Goal: Navigation & Orientation: Find specific page/section

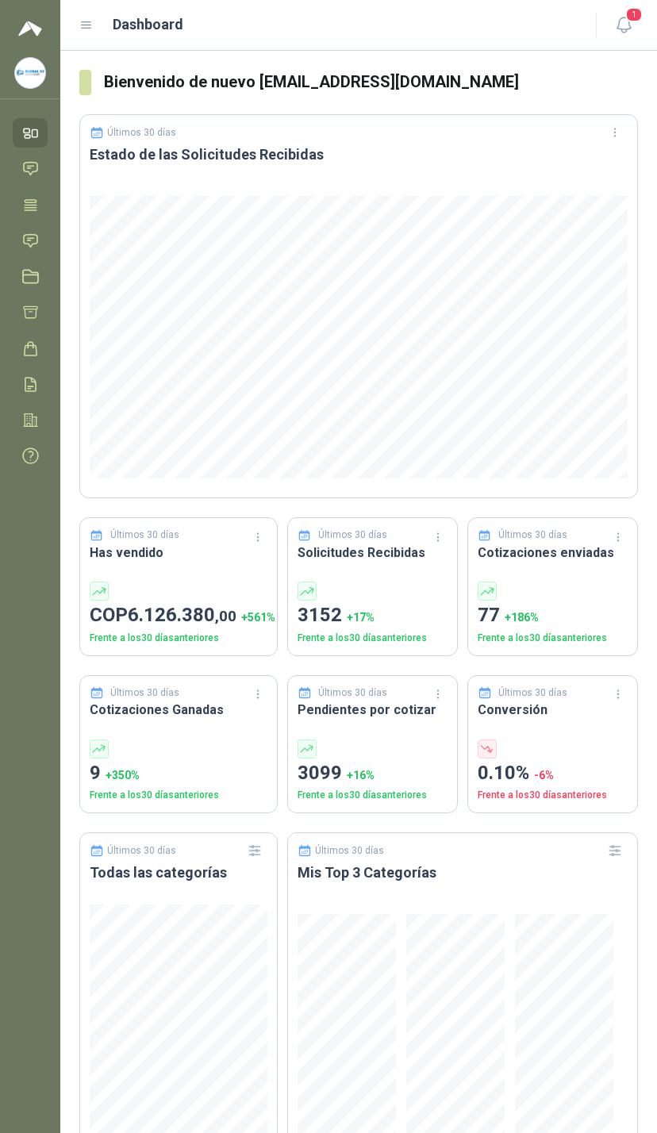
click at [40, 237] on link "Solicitudes" at bounding box center [30, 240] width 35 height 29
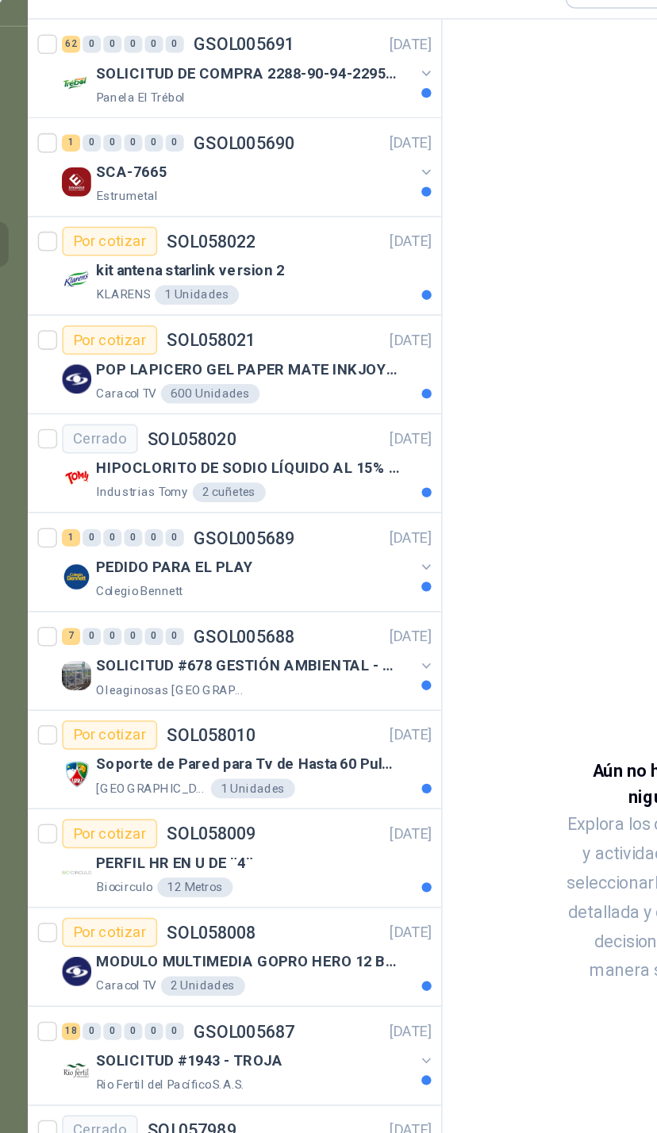
click at [263, 184] on div "SCA-7665" at bounding box center [207, 193] width 205 height 19
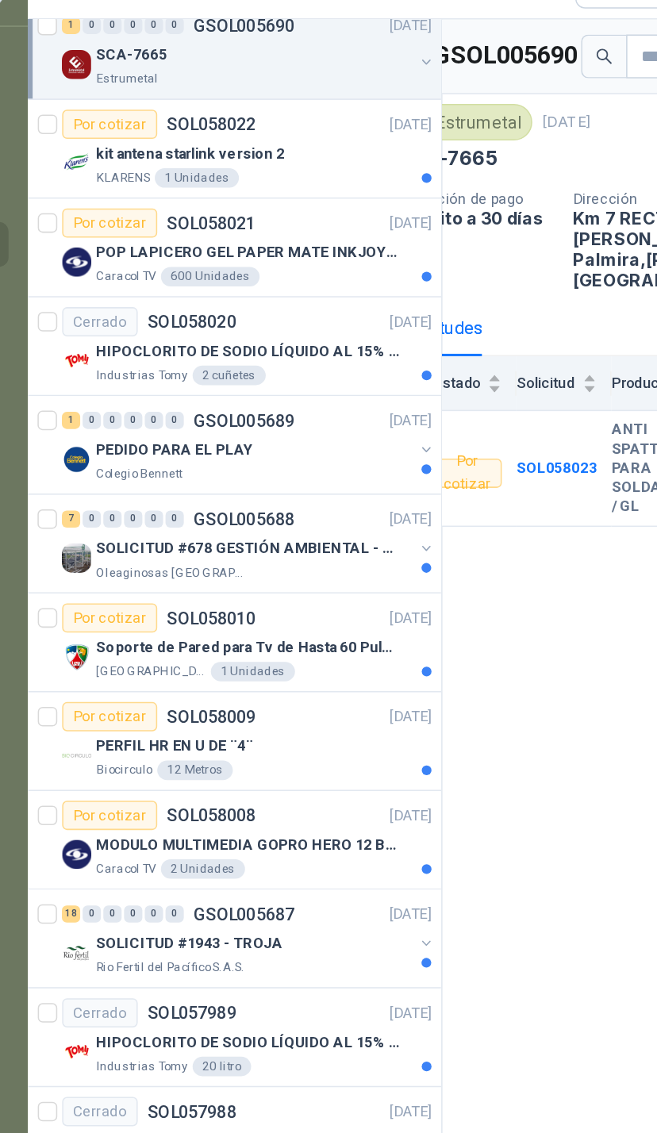
scroll to position [79, 0]
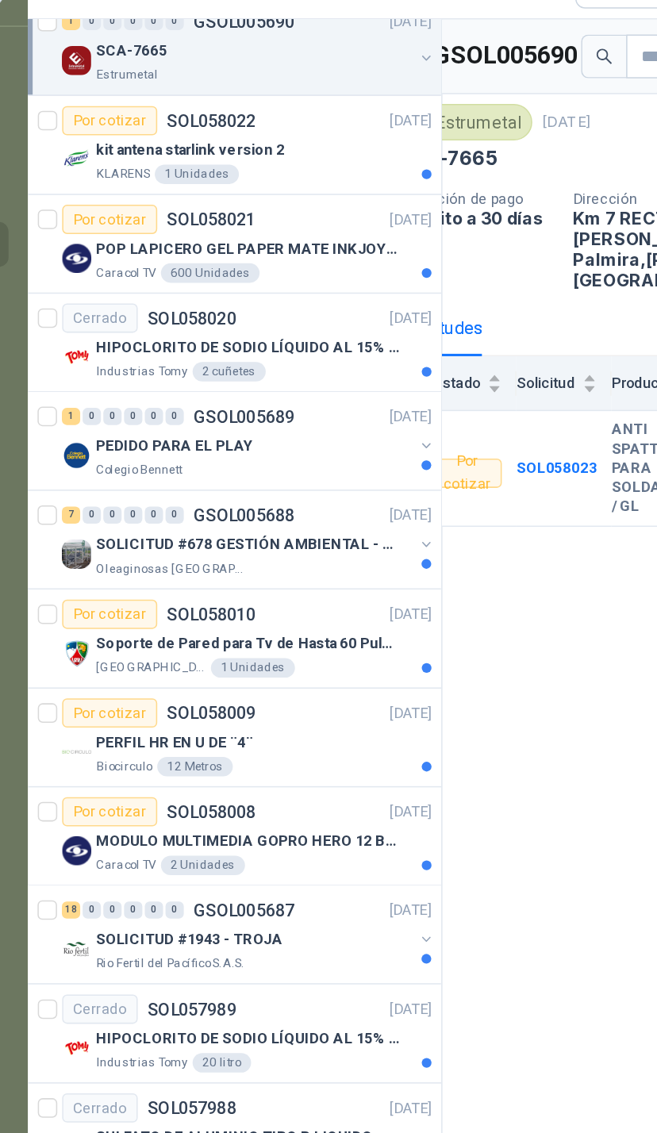
click at [255, 298] on div "HIPOCLORITO DE SODIO LÍQUIDO AL 15% CONT NETO 20L" at bounding box center [214, 307] width 218 height 19
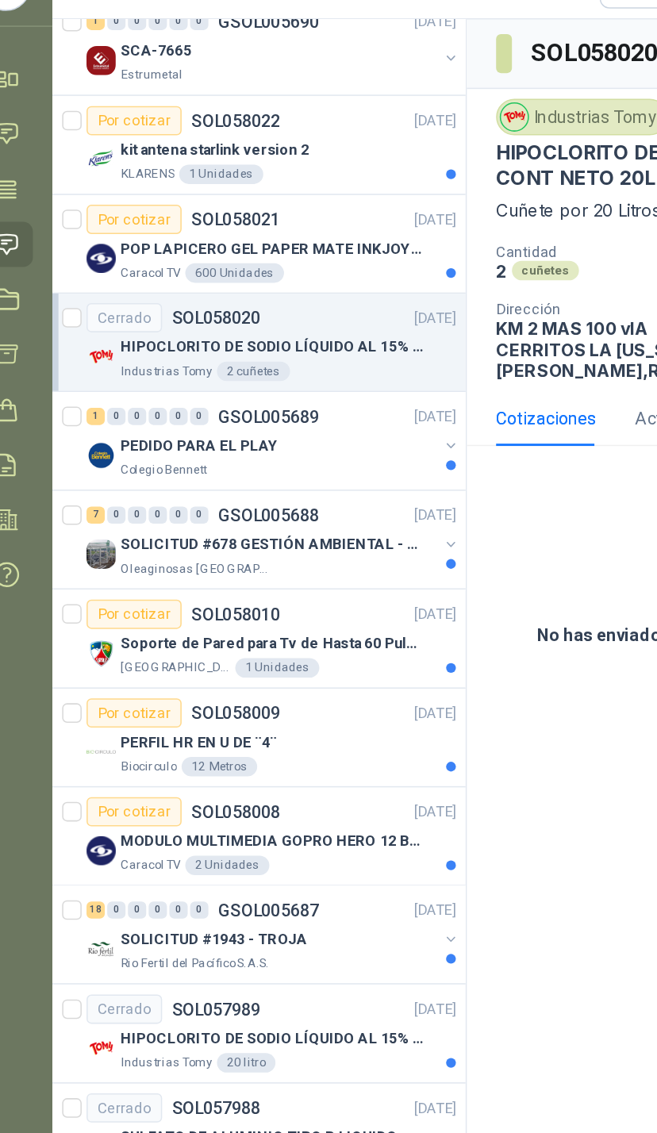
click at [282, 363] on div "PEDIDO PARA EL PLAY" at bounding box center [207, 372] width 205 height 19
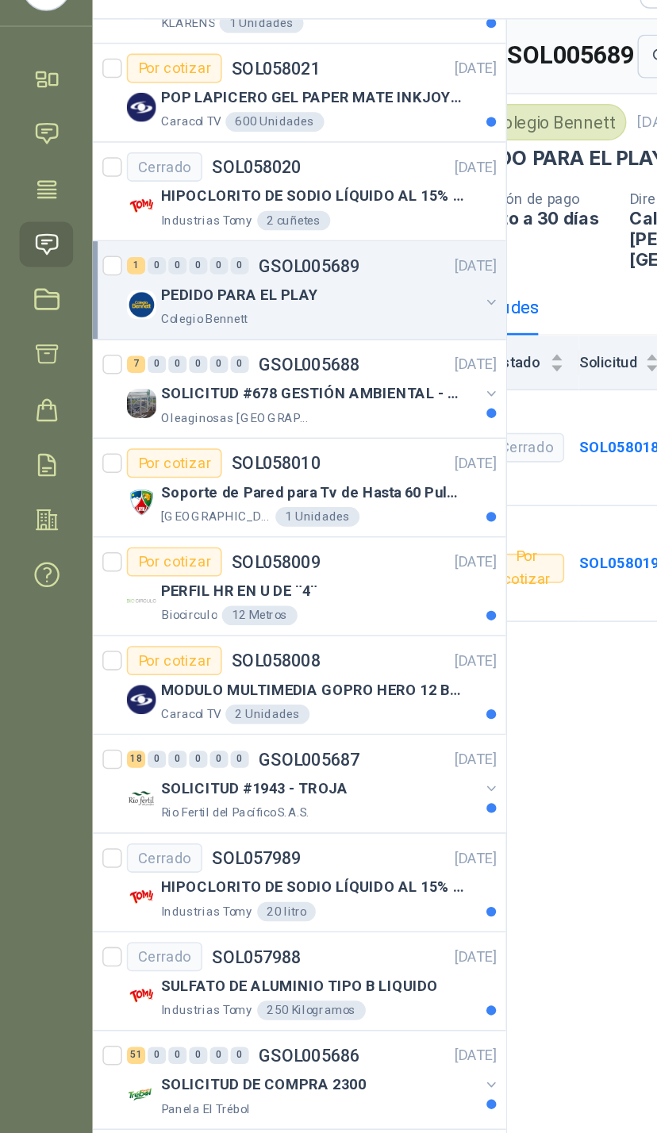
scroll to position [179, 0]
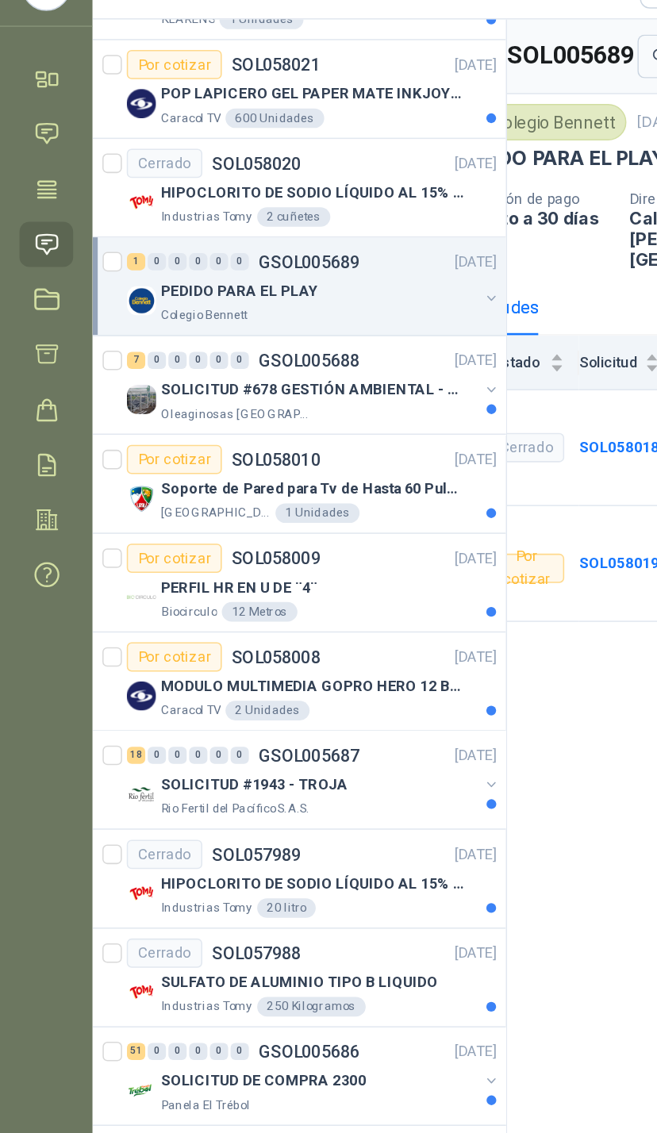
click at [303, 326] on div "SOLICITUD #678 GESTIÓN AMBIENTAL - TUMACO" at bounding box center [207, 335] width 205 height 19
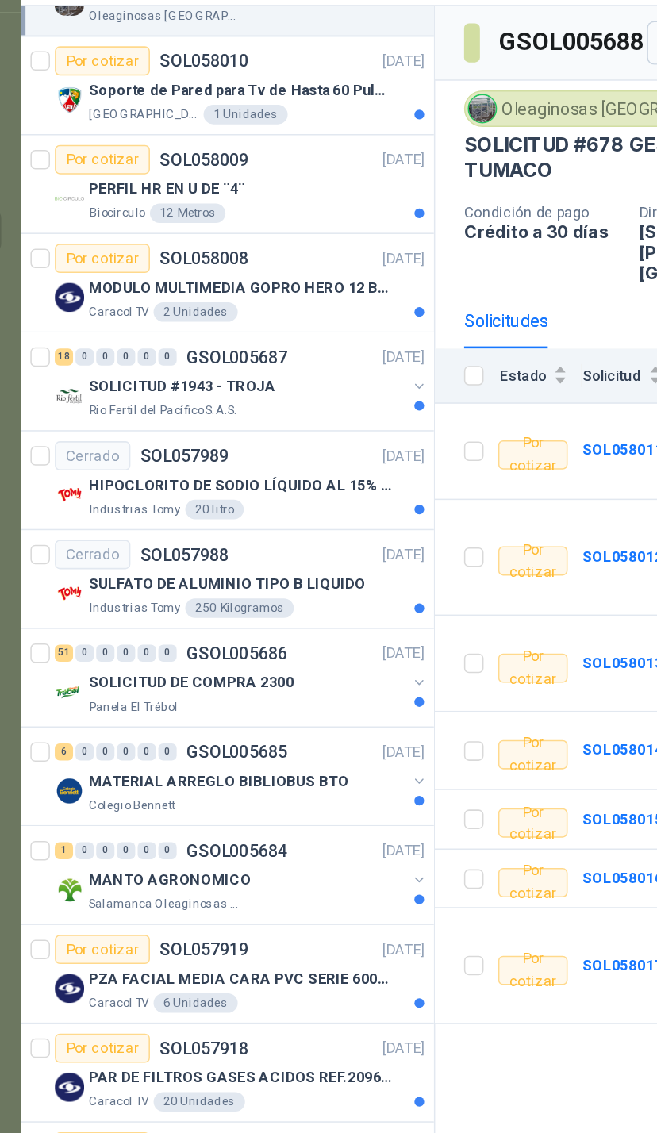
scroll to position [426, 0]
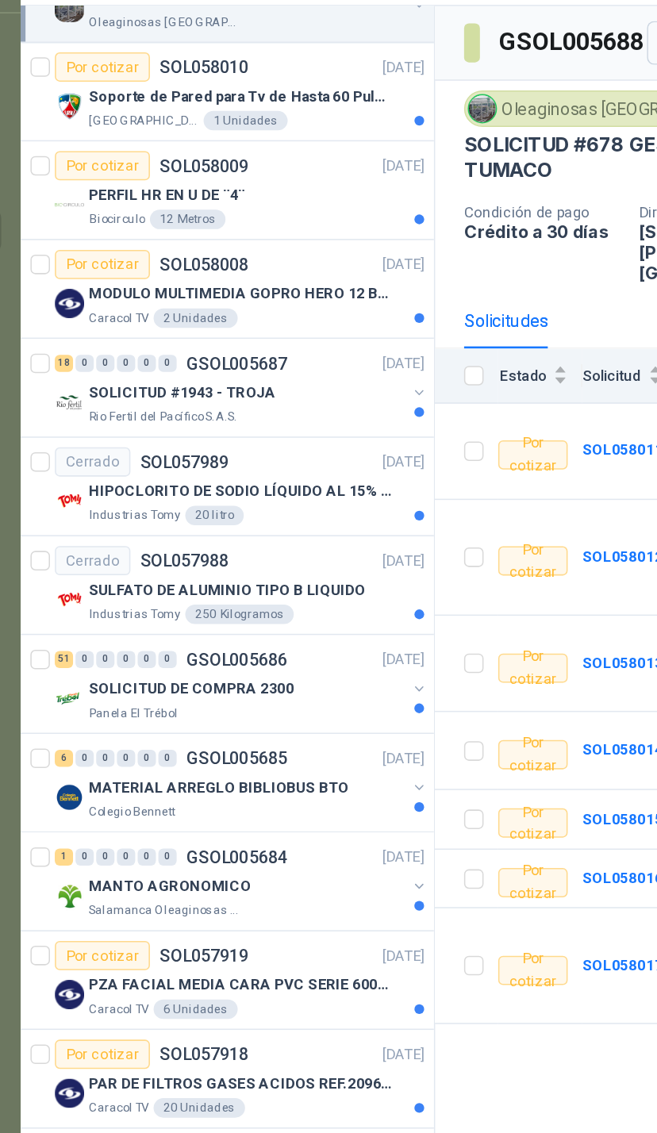
click at [260, 336] on div "SOLICITUD #1943 - TROJA" at bounding box center [207, 345] width 205 height 19
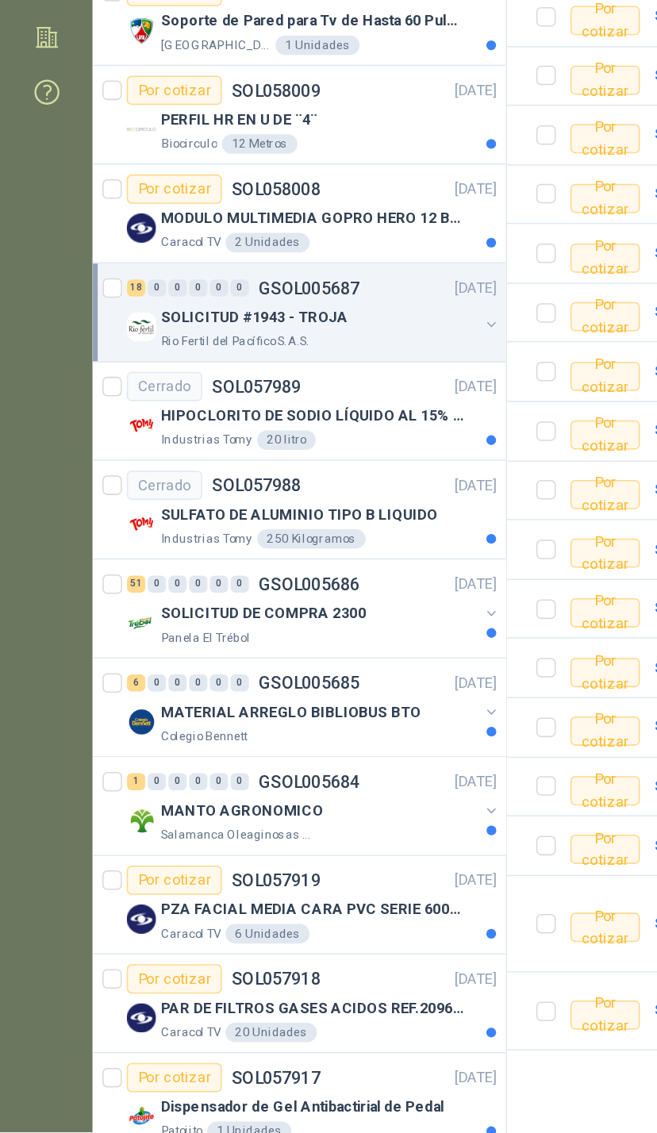
scroll to position [148, 0]
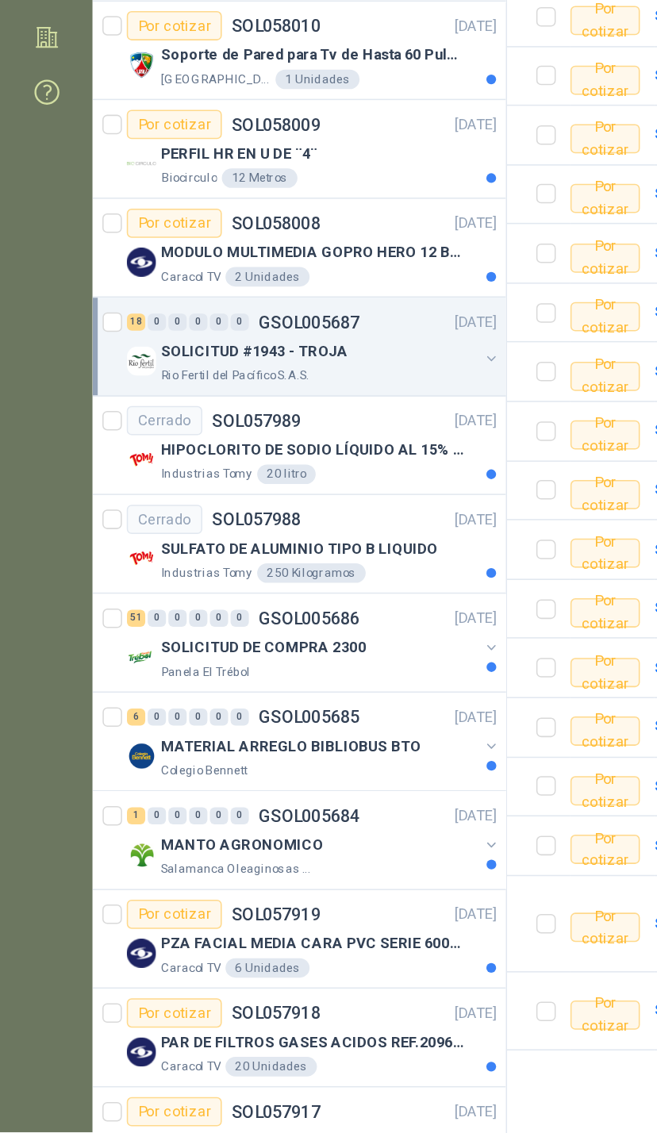
click at [290, 698] on div "Industrias Tomy 20 litro" at bounding box center [214, 704] width 218 height 13
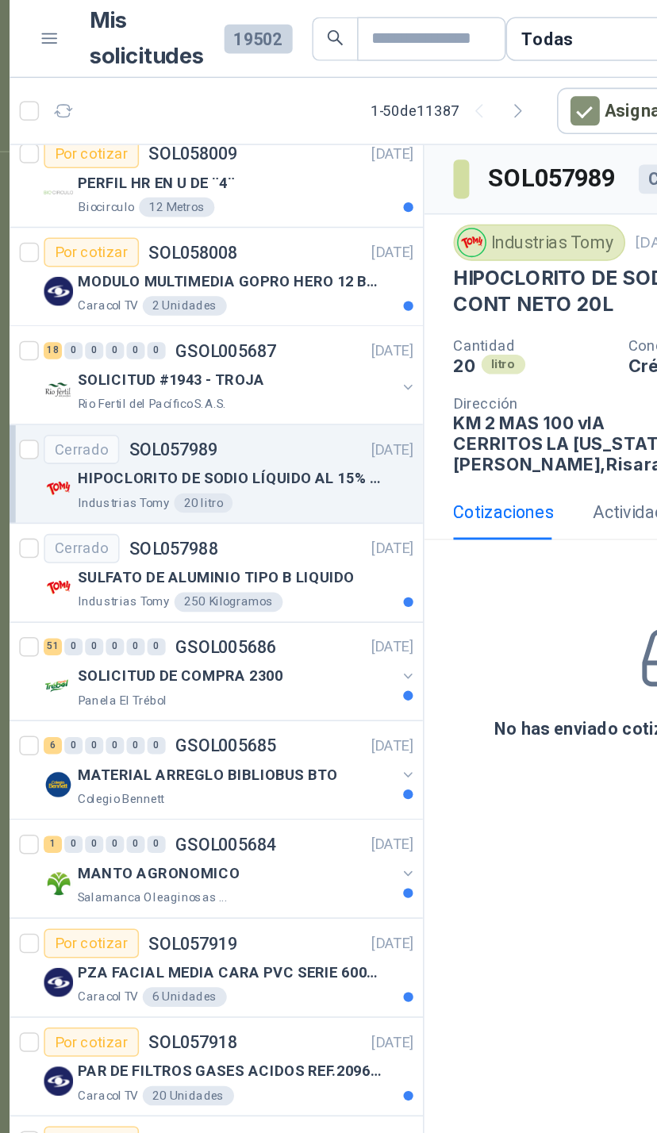
scroll to position [524, 0]
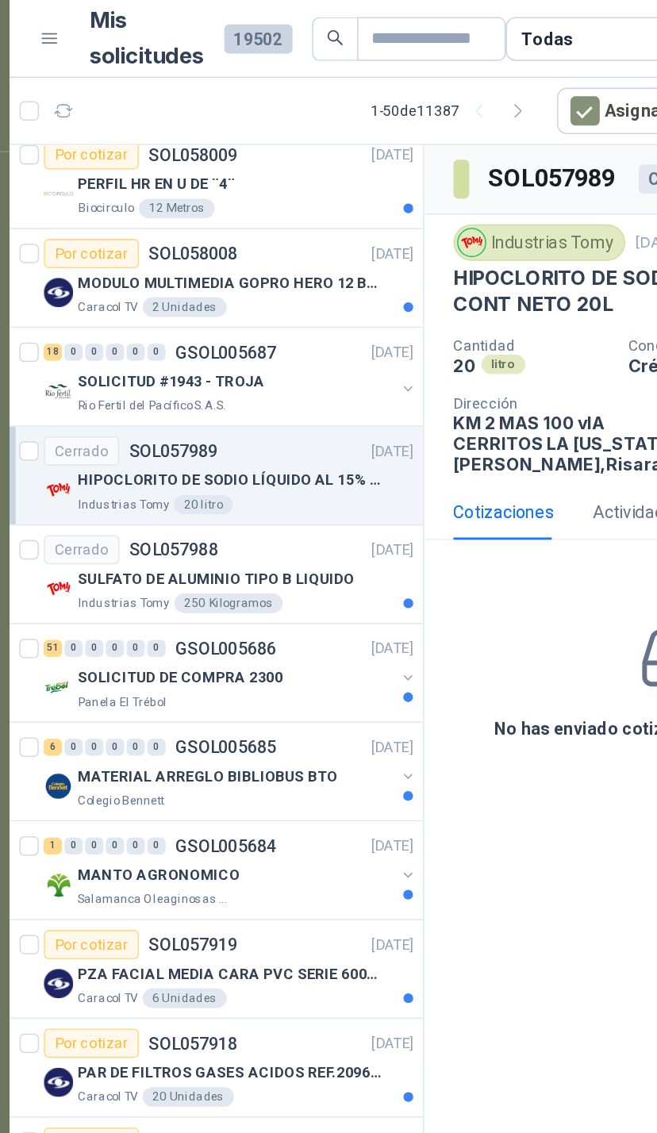
click at [235, 379] on div "SULFATO DE ALUMINIO TIPO B LIQUIDO" at bounding box center [214, 376] width 218 height 19
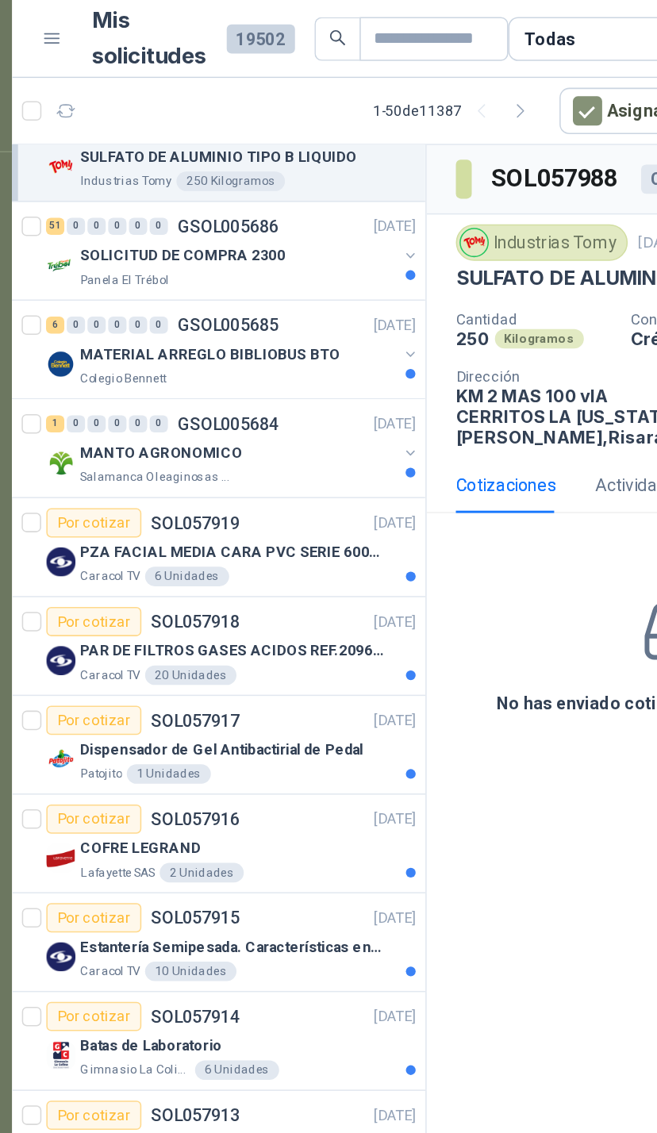
scroll to position [800, 0]
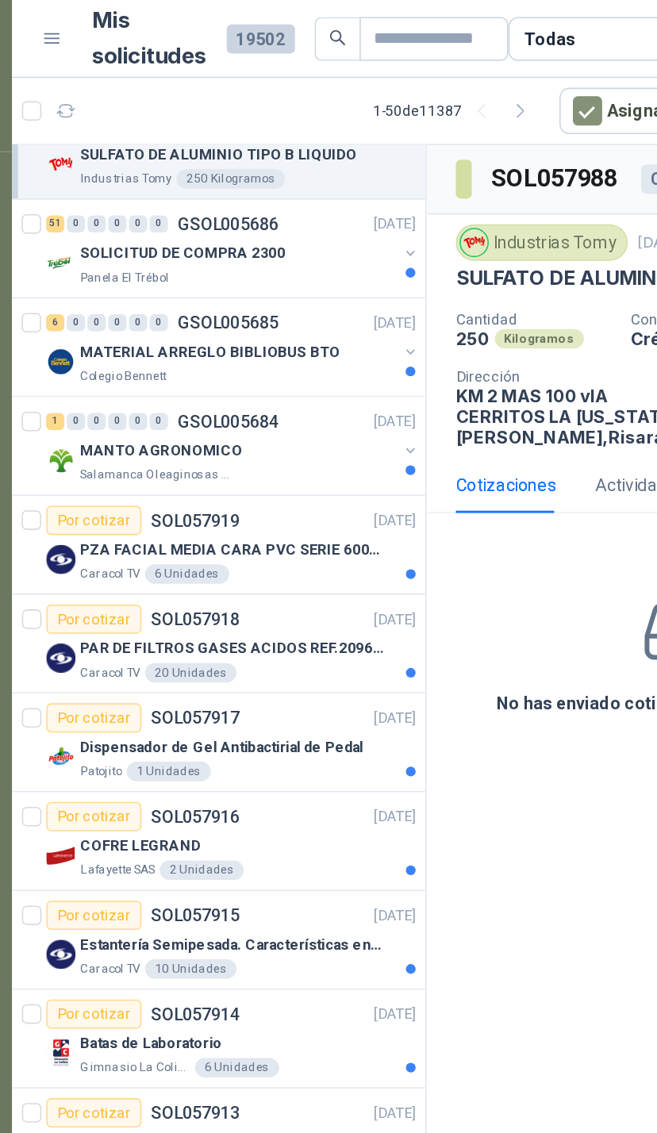
click at [251, 297] on div "MANTO AGRONOMICO" at bounding box center [207, 293] width 205 height 19
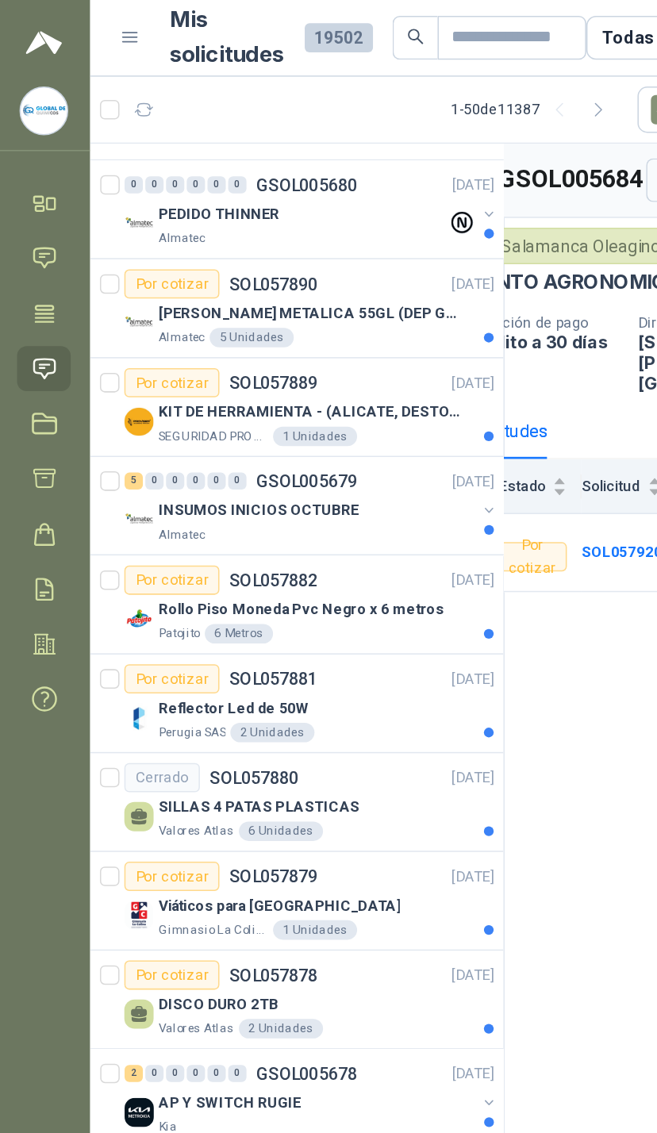
scroll to position [1983, 0]
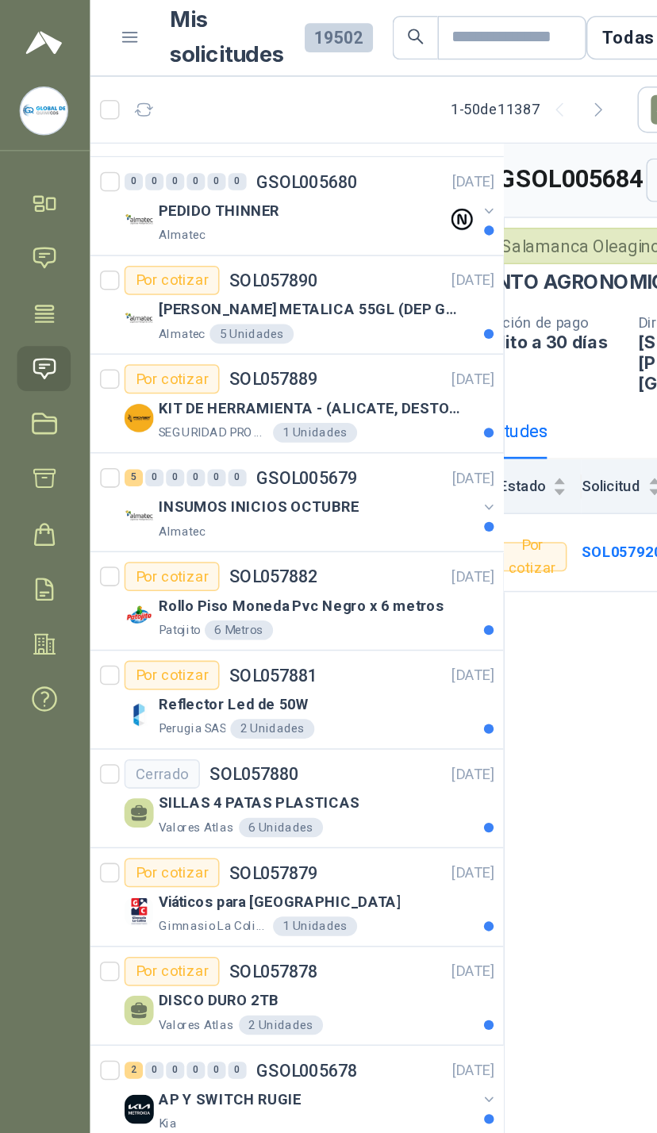
click at [298, 325] on div "INSUMOS INICIOS OCTUBRE" at bounding box center [207, 330] width 205 height 19
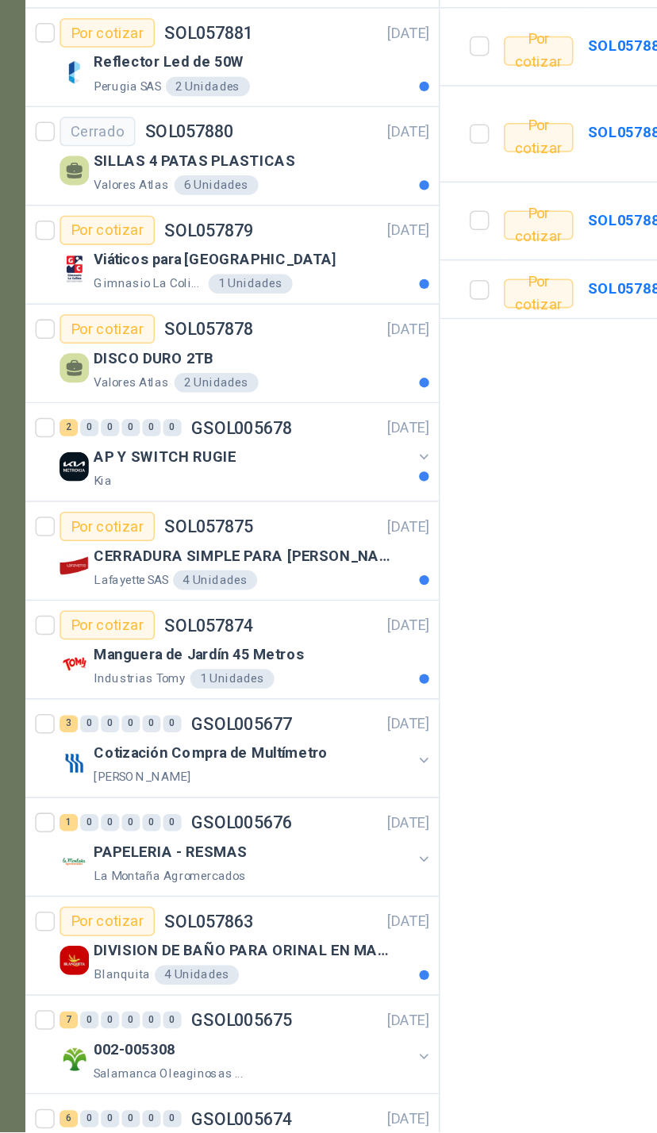
scroll to position [185, 0]
